Goal: Contribute content: Add original content to the website for others to see

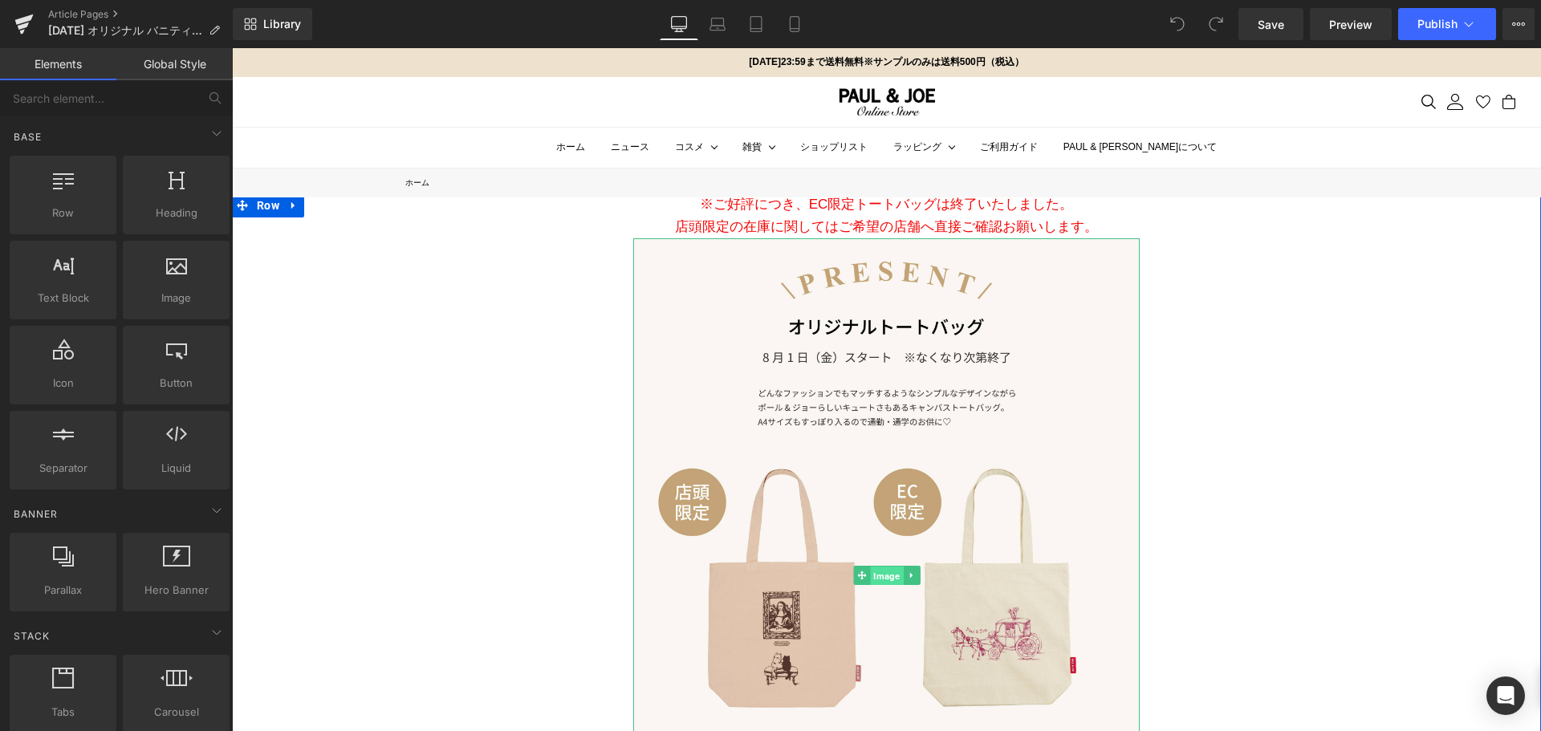
click at [885, 568] on span "Image" at bounding box center [886, 576] width 33 height 19
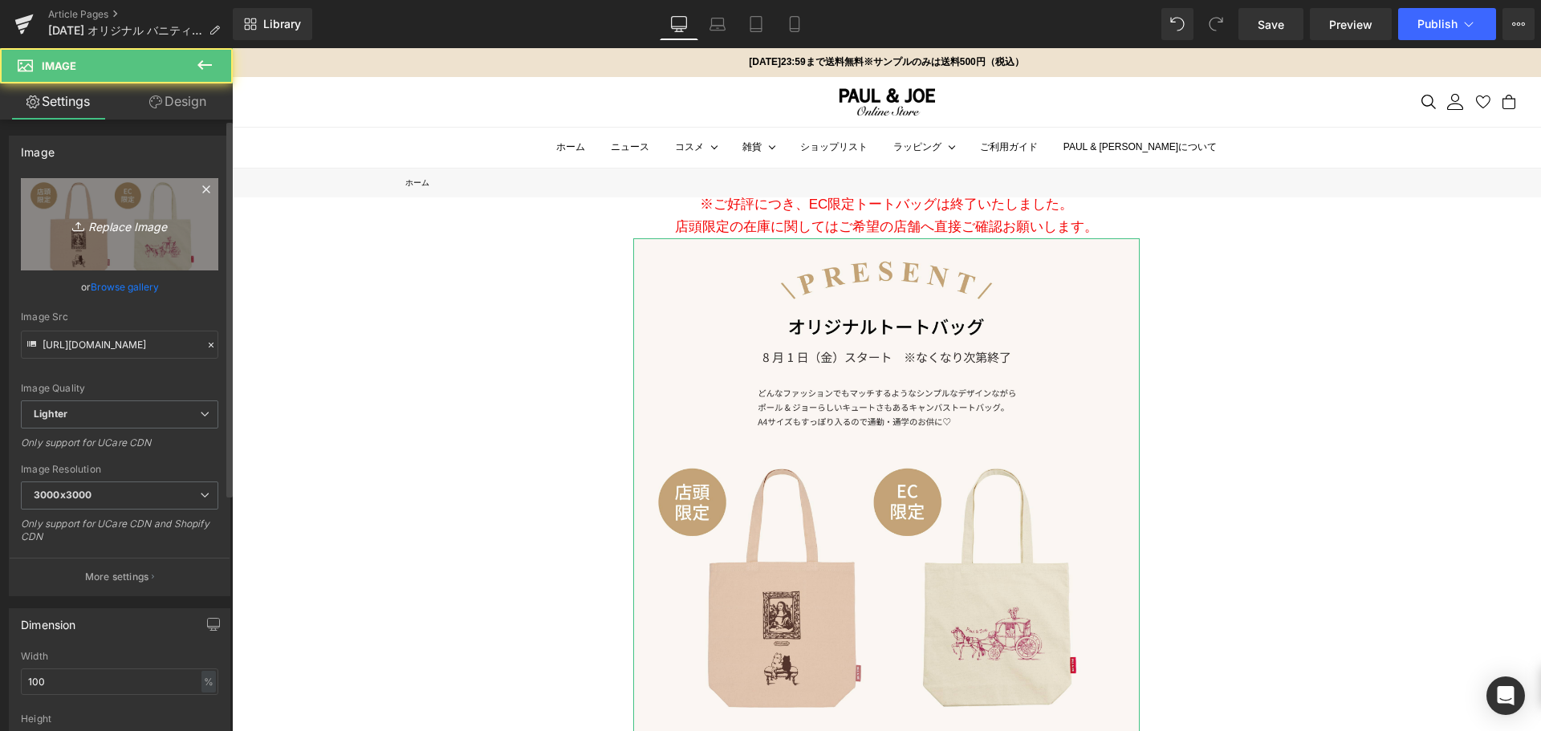
click at [81, 197] on link "Replace Image" at bounding box center [119, 224] width 197 height 92
type input "C:\fakepath\0818_creamy_fd-06.jpg"
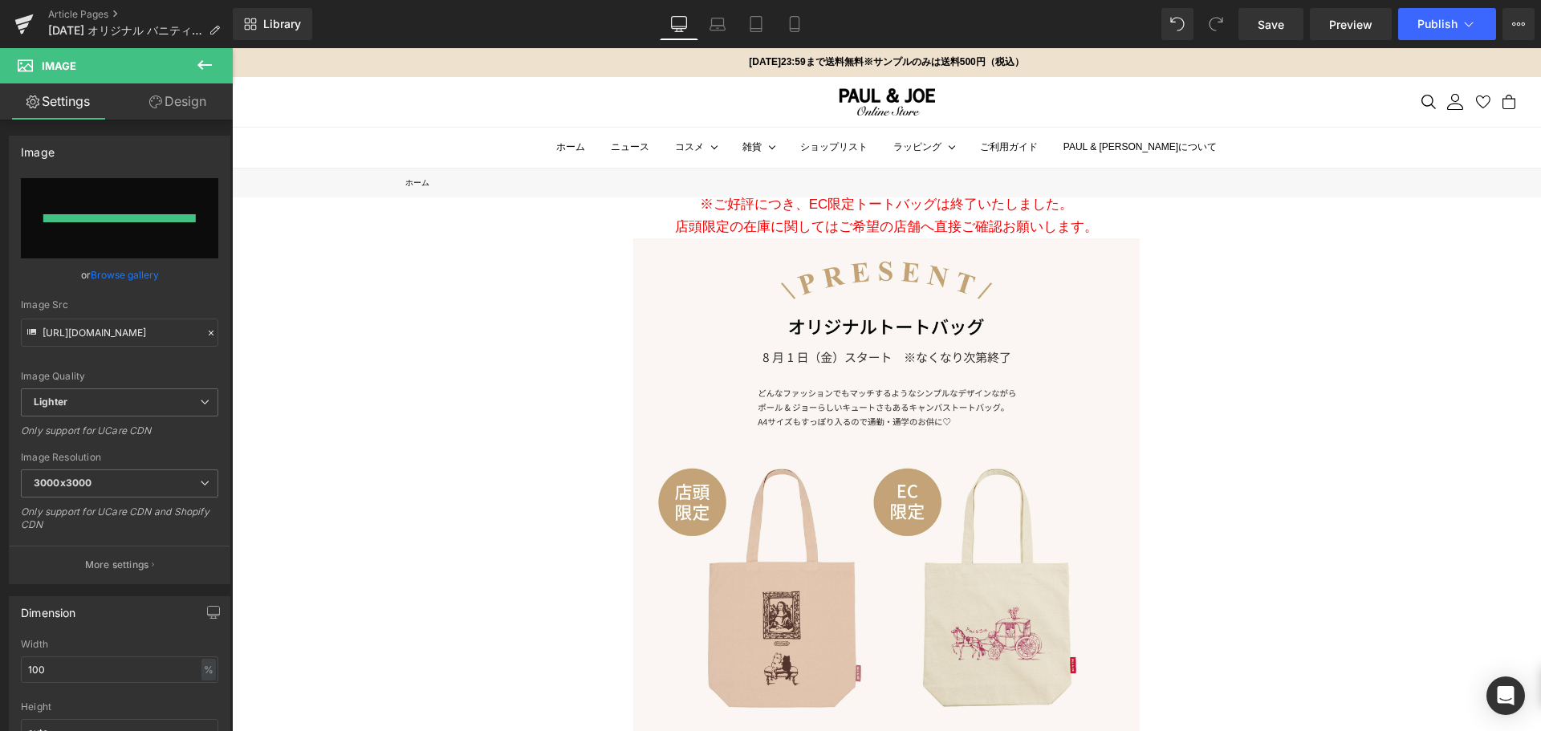
type input "[URL][DOMAIN_NAME]"
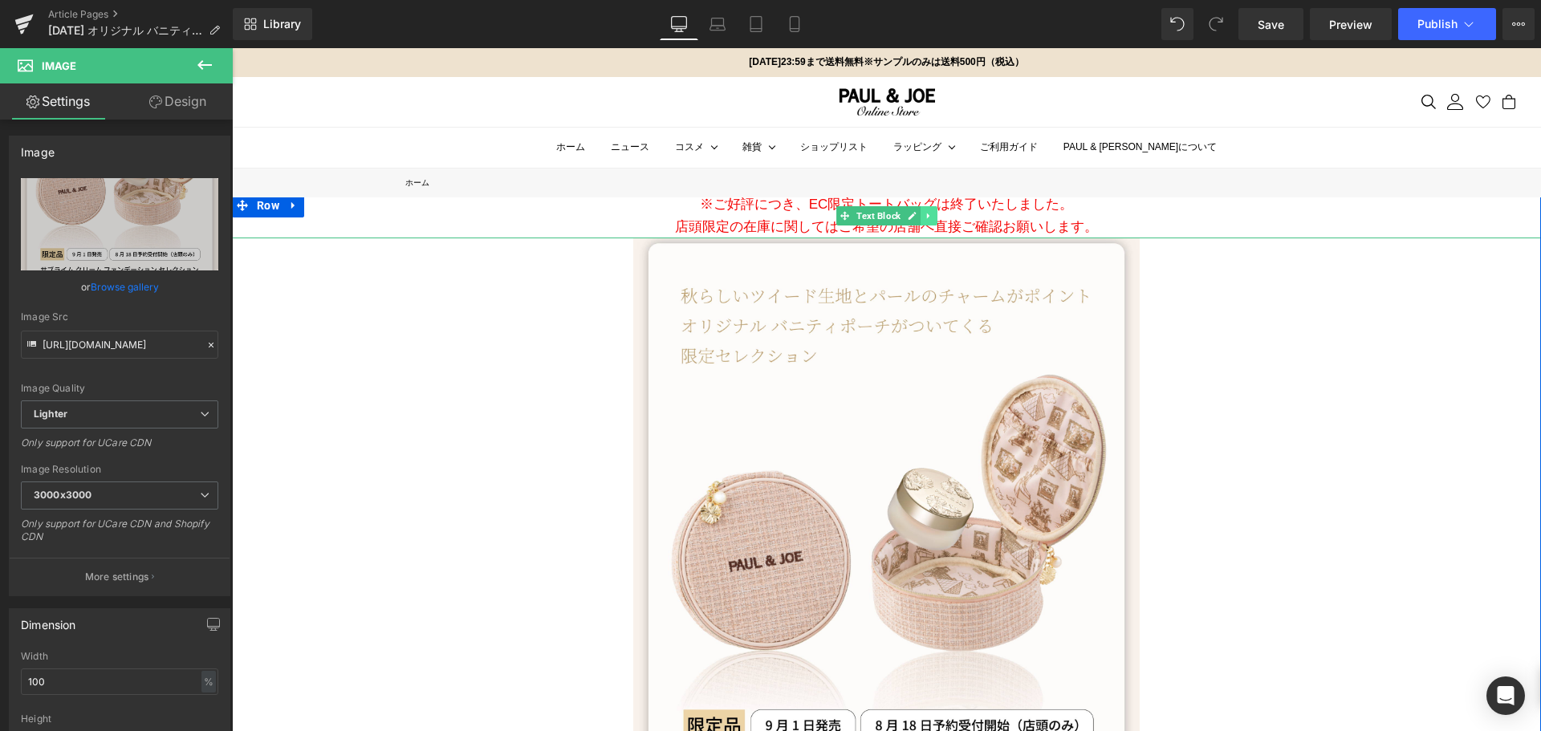
click at [928, 217] on link at bounding box center [929, 215] width 17 height 19
click at [933, 217] on icon at bounding box center [937, 215] width 9 height 9
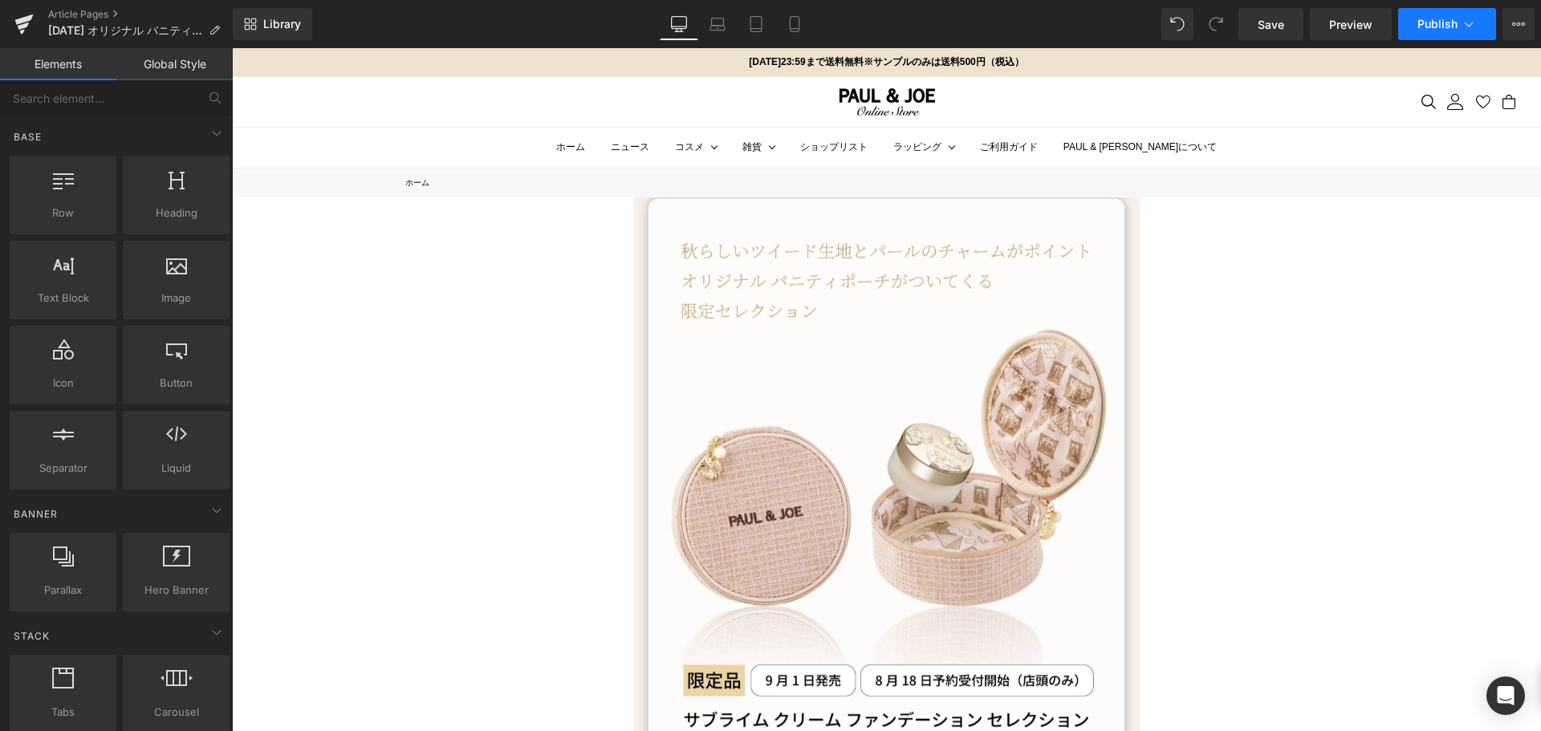
click at [1446, 31] on button "Publish" at bounding box center [1447, 24] width 98 height 32
click at [801, 31] on icon at bounding box center [795, 24] width 16 height 16
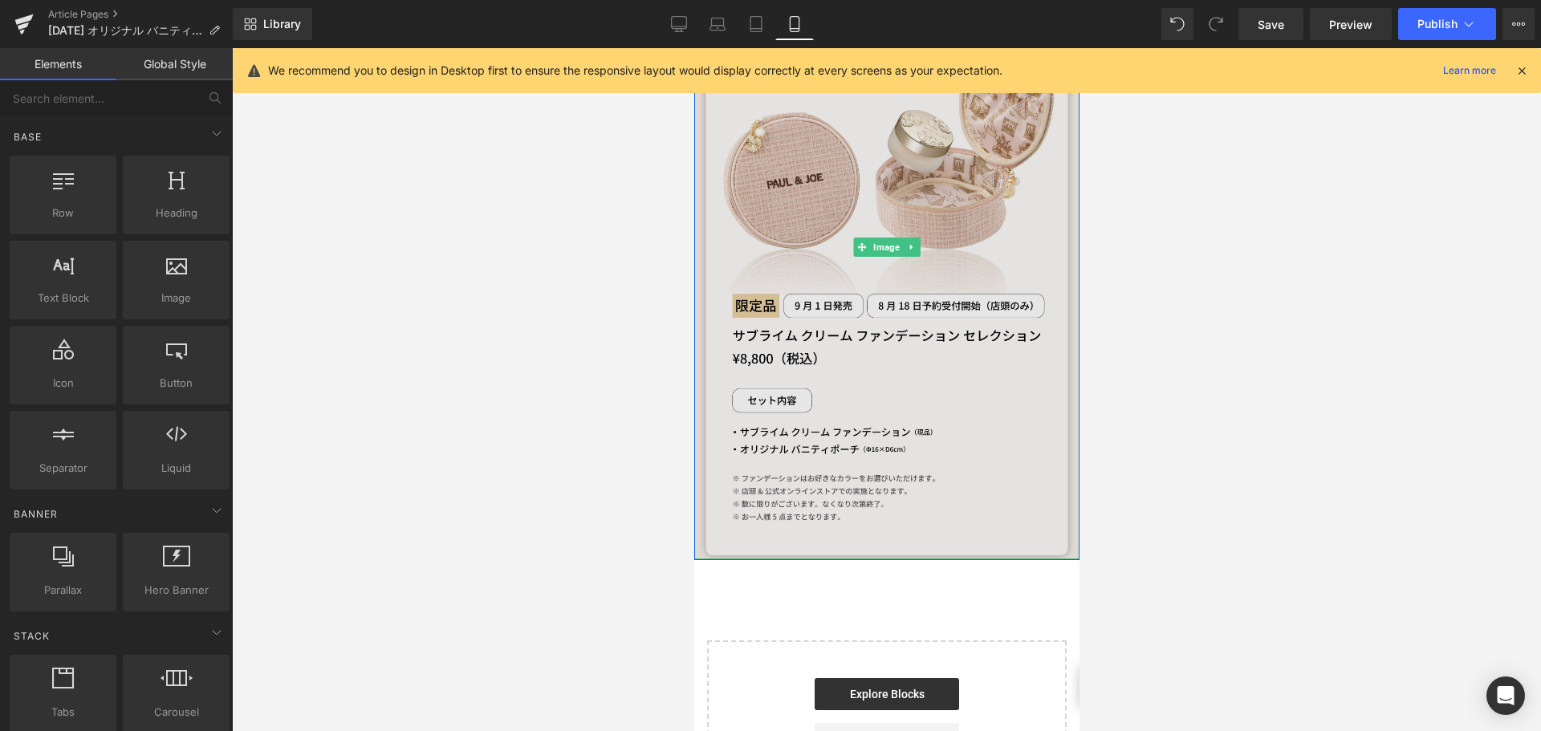
scroll to position [241, 0]
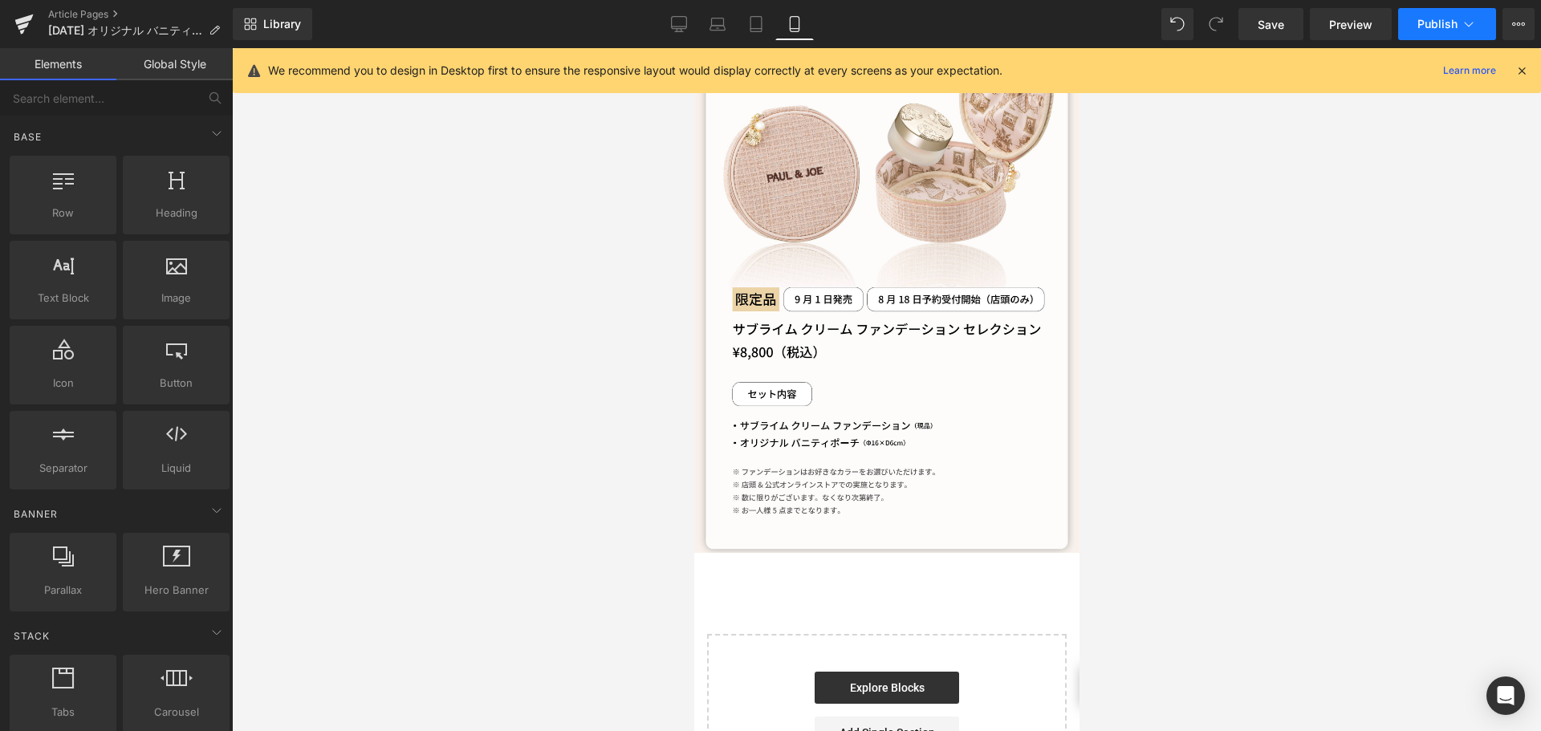
click at [1439, 26] on span "Publish" at bounding box center [1437, 24] width 40 height 13
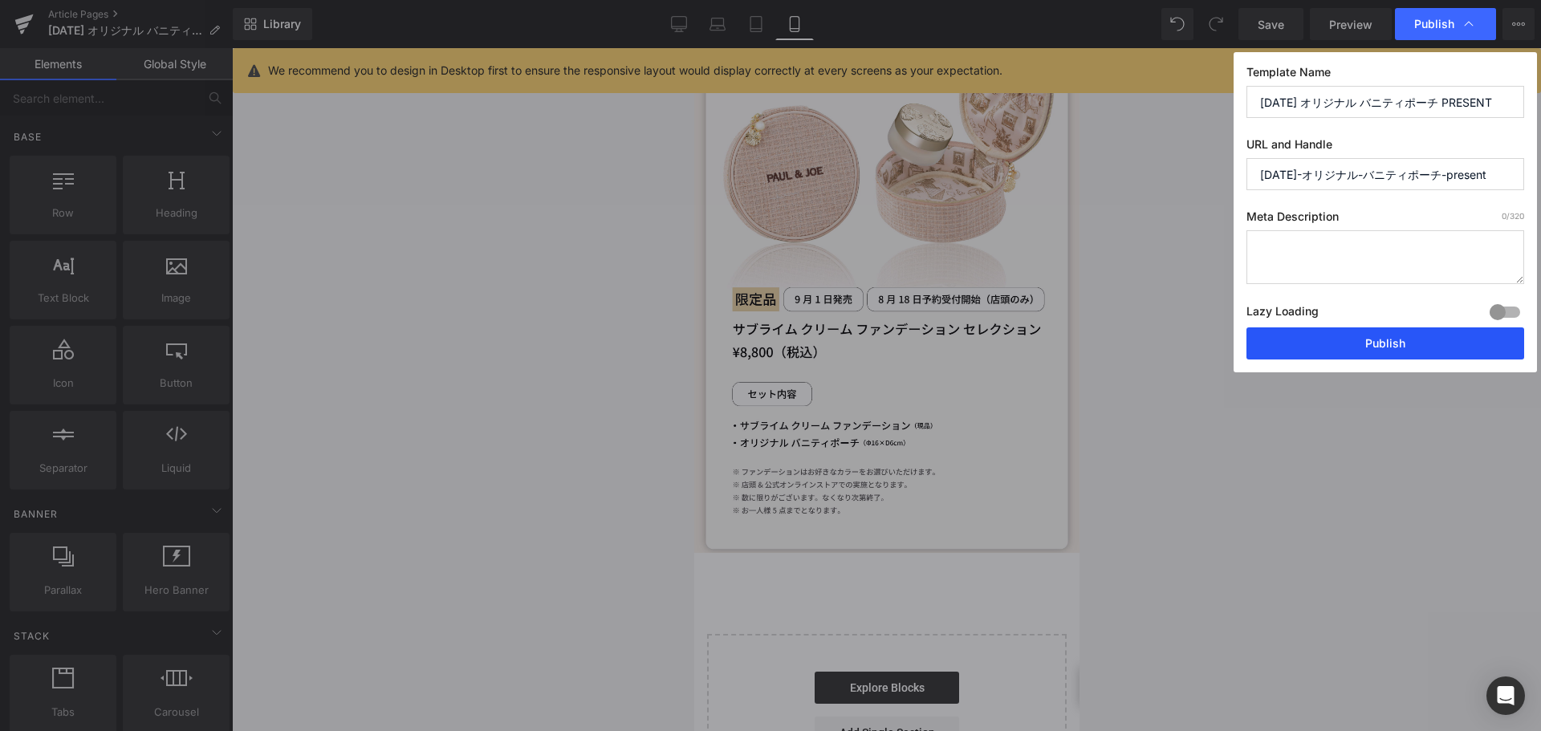
click at [1354, 348] on button "Publish" at bounding box center [1386, 343] width 278 height 32
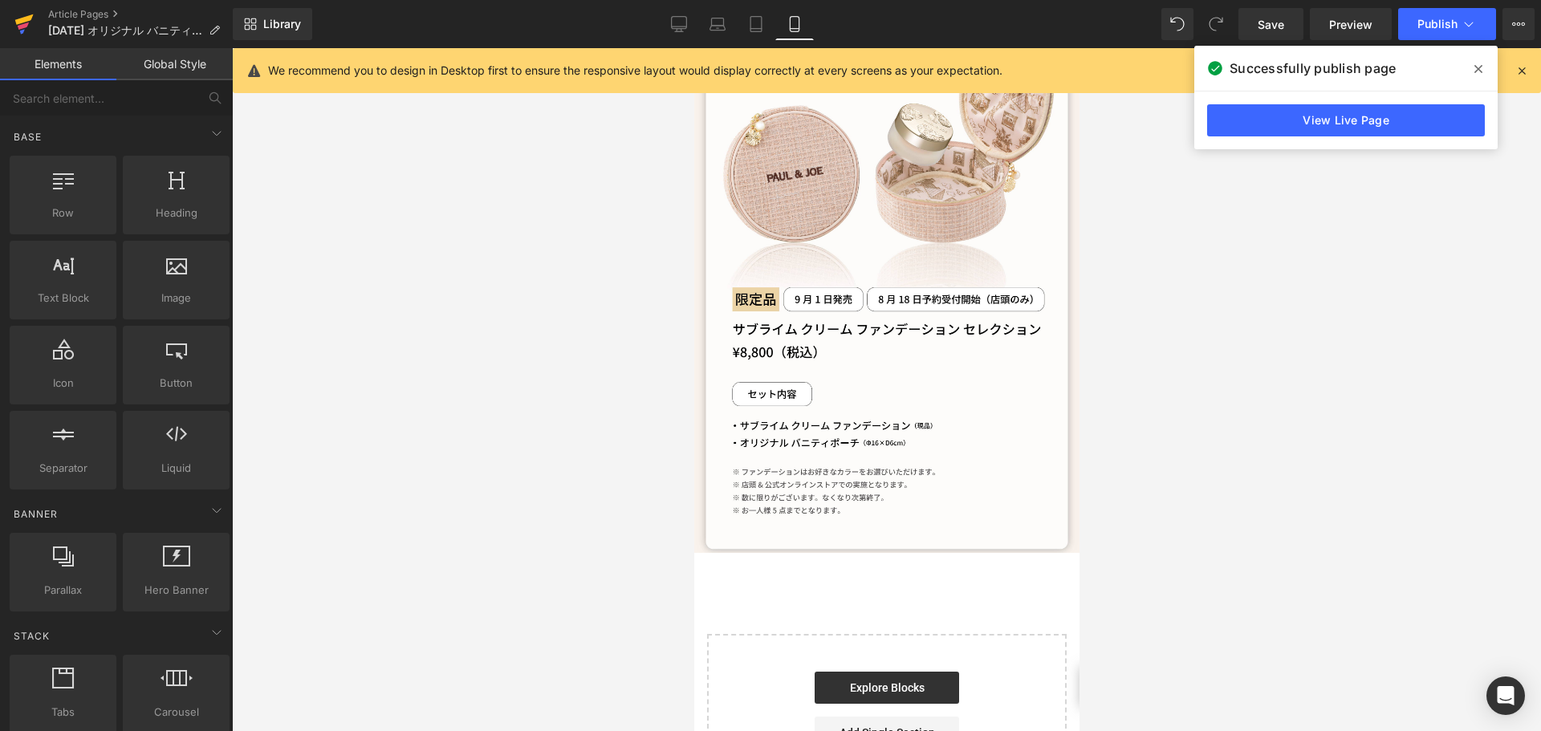
click at [24, 18] on icon at bounding box center [24, 19] width 18 height 10
